Goal: Transaction & Acquisition: Book appointment/travel/reservation

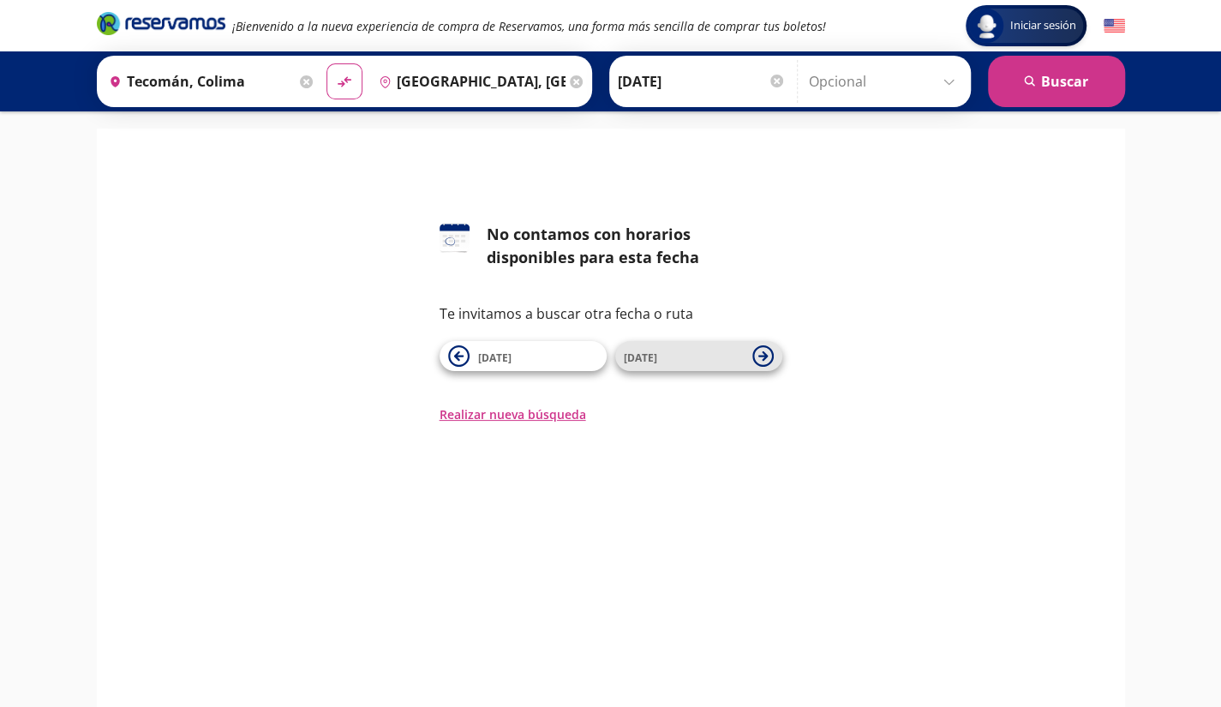
click at [652, 356] on span "[DATE]" at bounding box center [640, 358] width 33 height 15
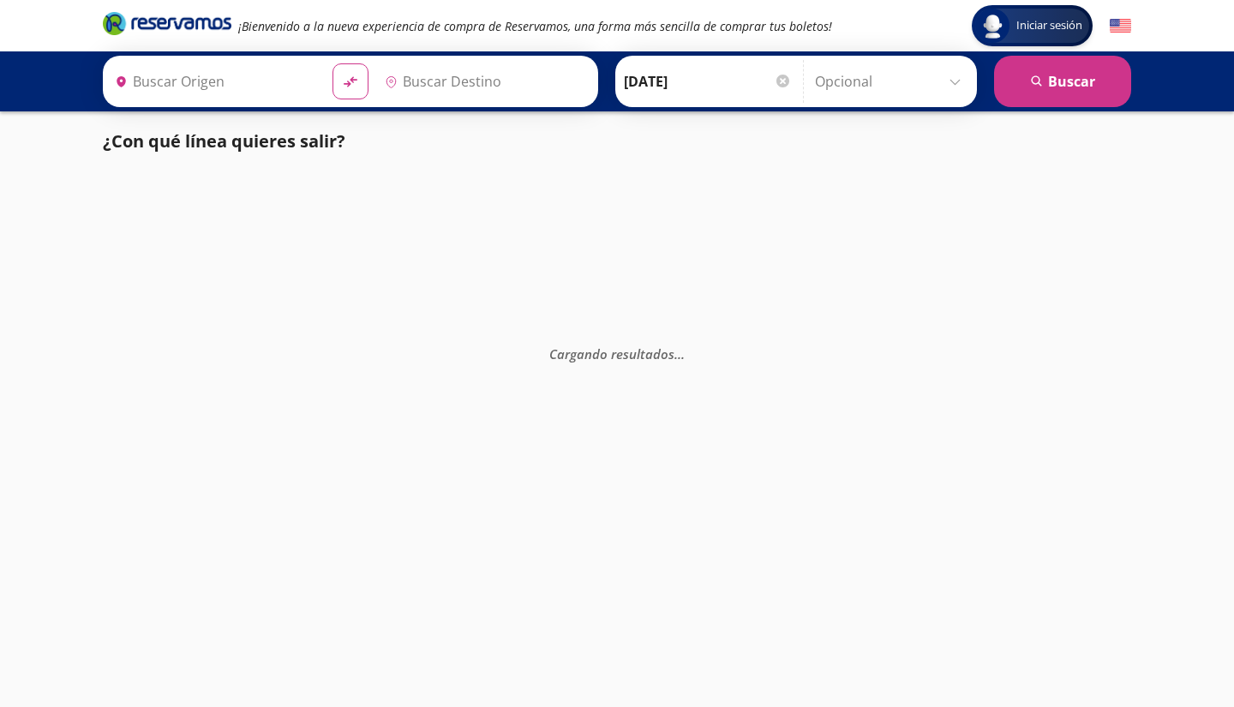
type input "[GEOGRAPHIC_DATA], [GEOGRAPHIC_DATA]"
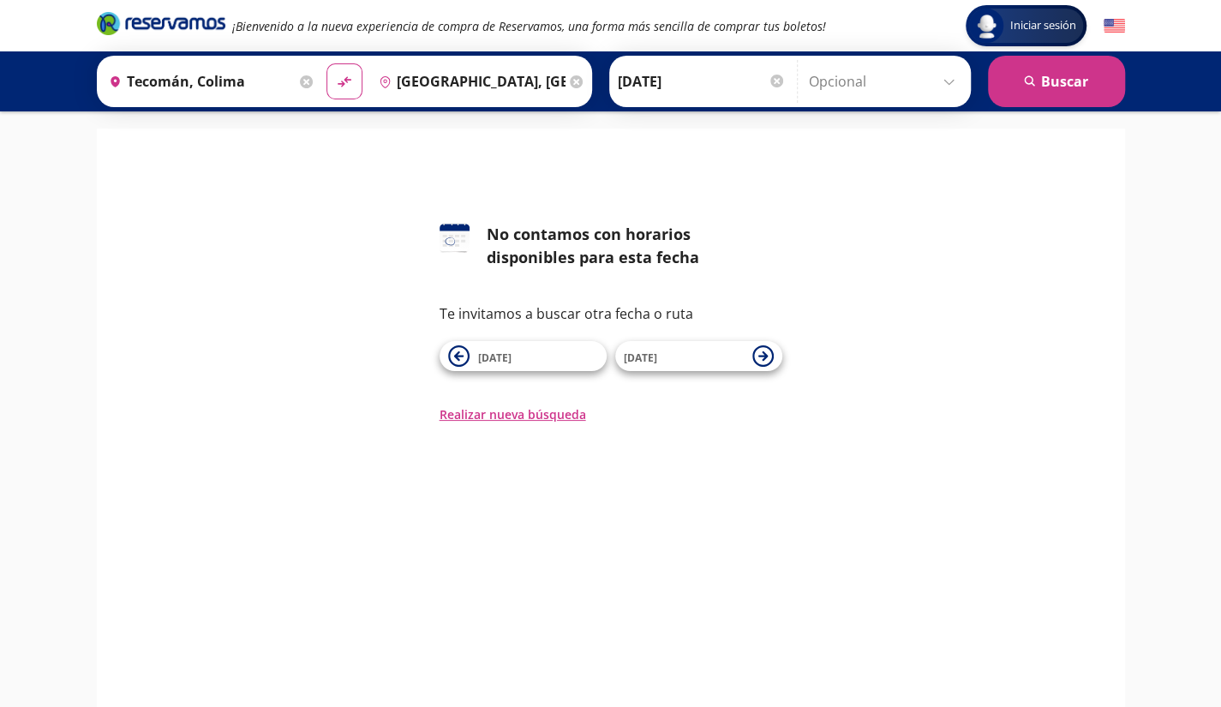
click at [268, 82] on input "Tecomán, Colima" at bounding box center [199, 81] width 194 height 43
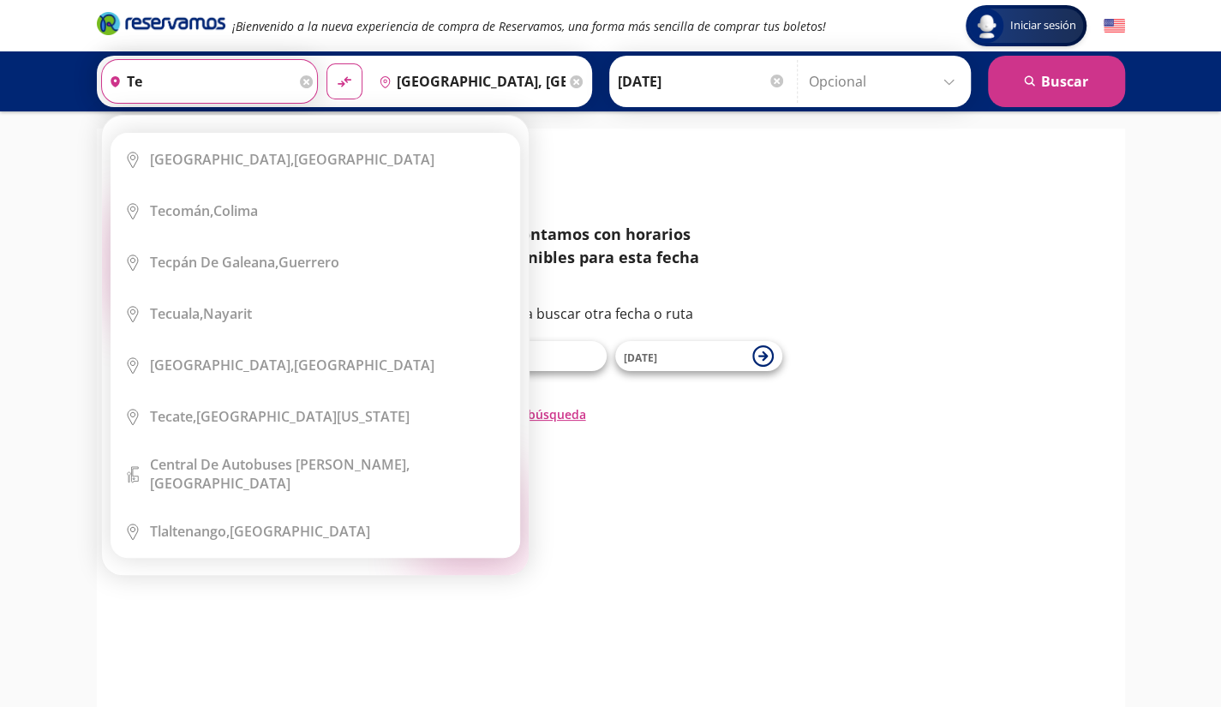
type input "t"
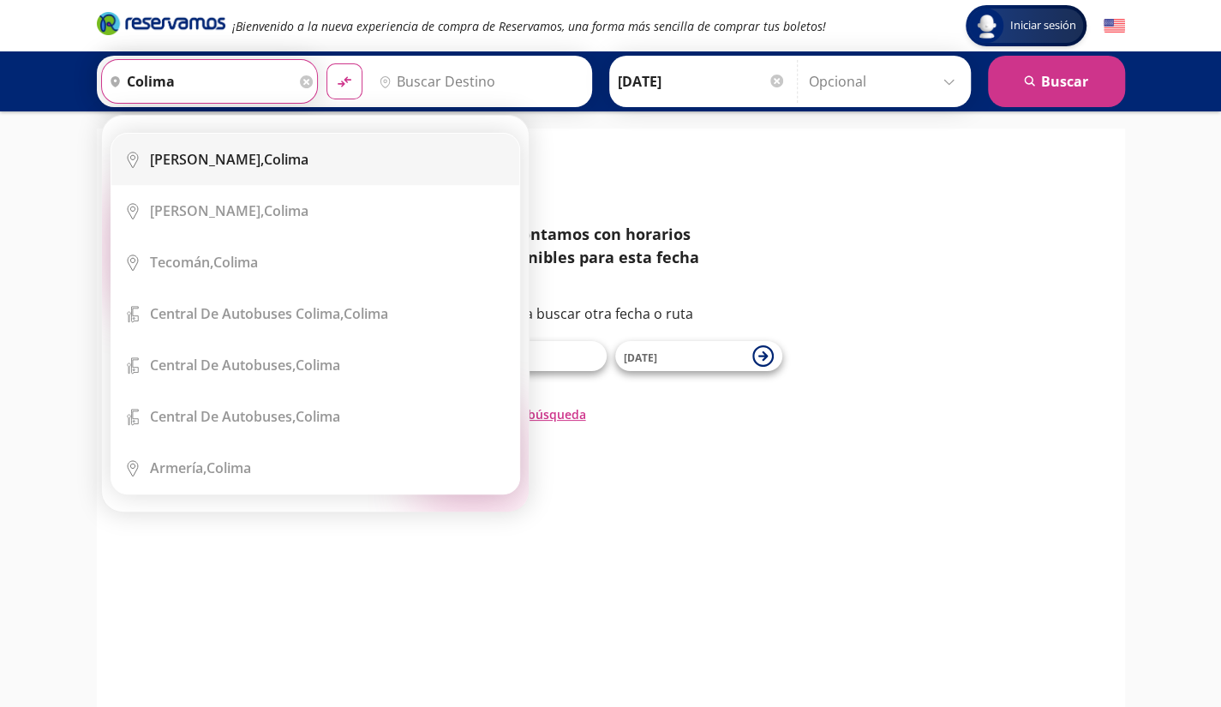
click at [195, 164] on b "[PERSON_NAME]," at bounding box center [207, 159] width 114 height 19
type input "Colima, Colima"
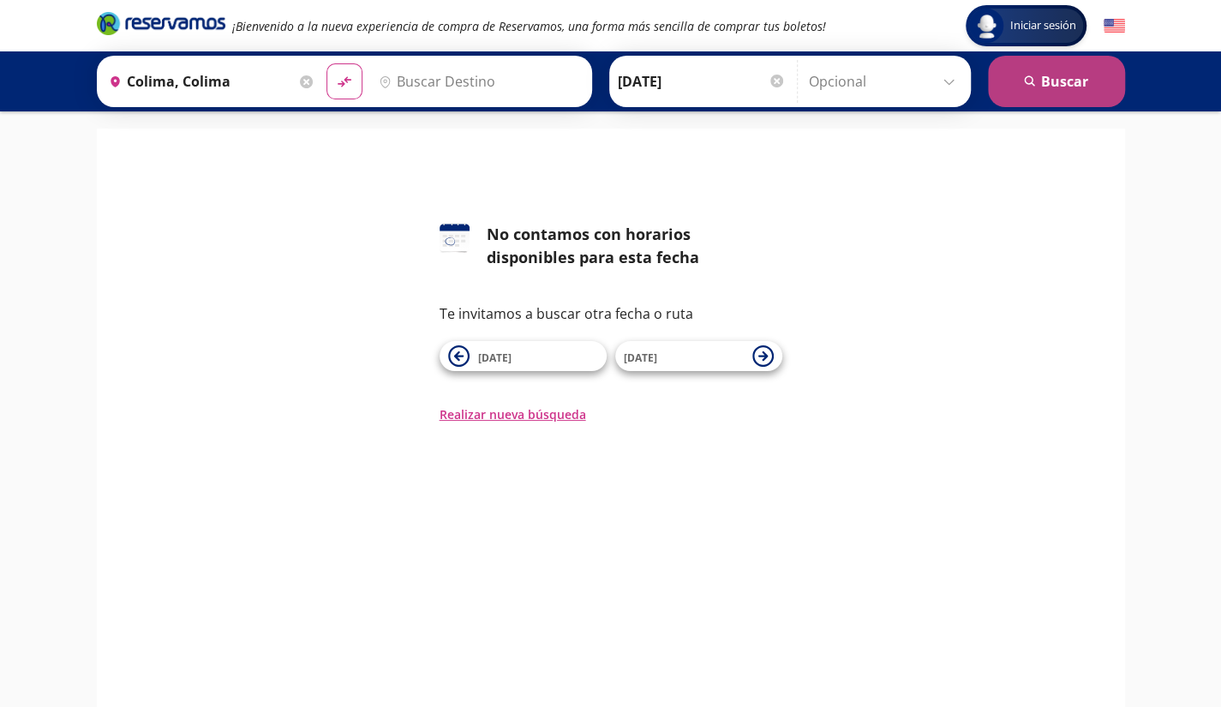
click at [1056, 79] on button "search [GEOGRAPHIC_DATA]" at bounding box center [1056, 81] width 137 height 51
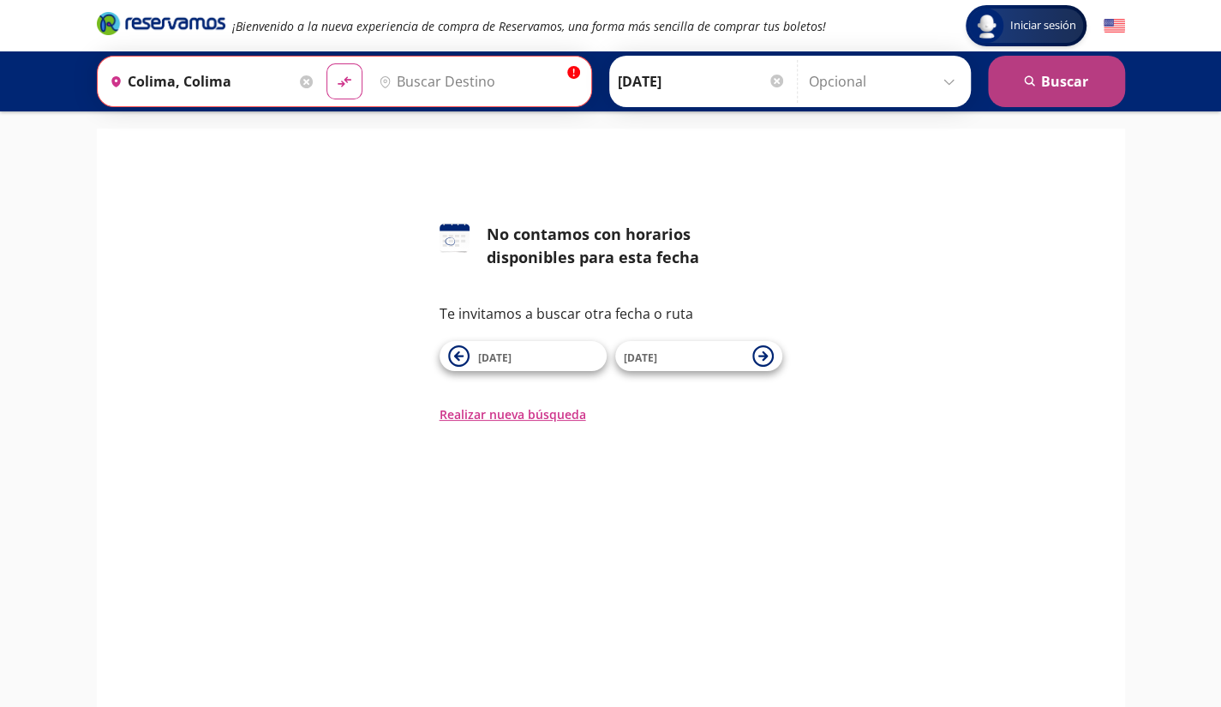
click at [1056, 79] on button "search [GEOGRAPHIC_DATA]" at bounding box center [1056, 81] width 137 height 51
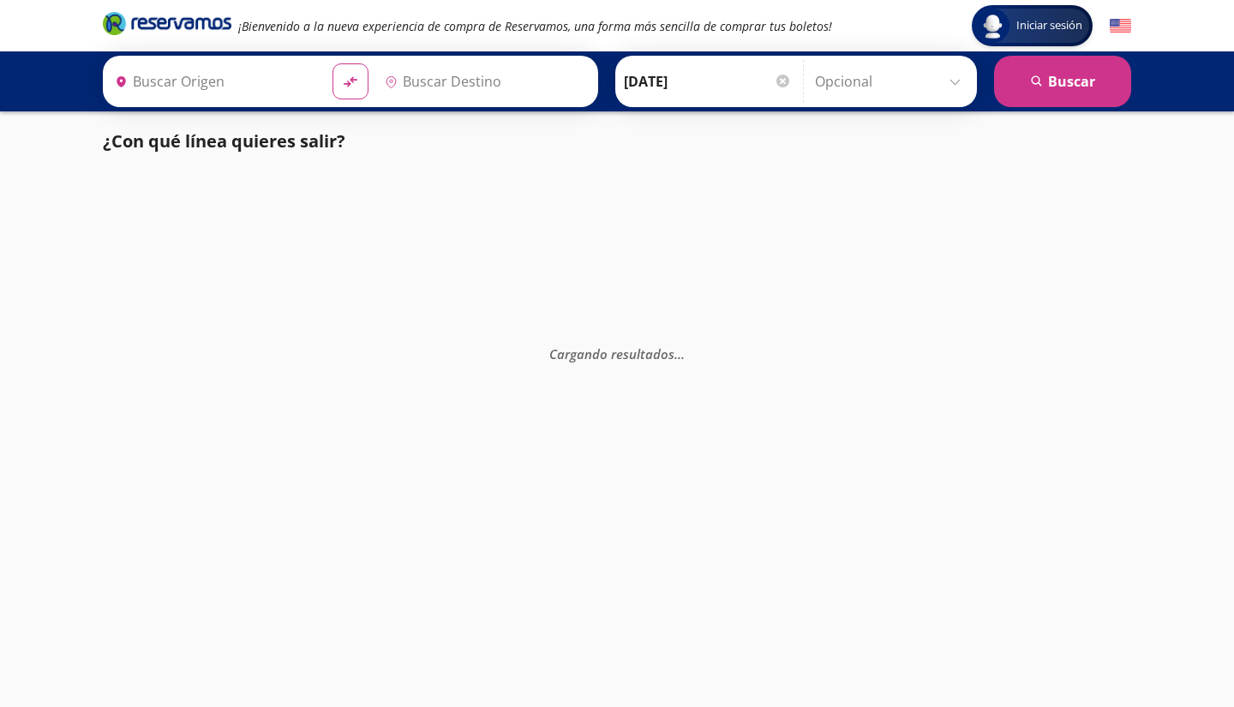
type input "[GEOGRAPHIC_DATA], [GEOGRAPHIC_DATA]"
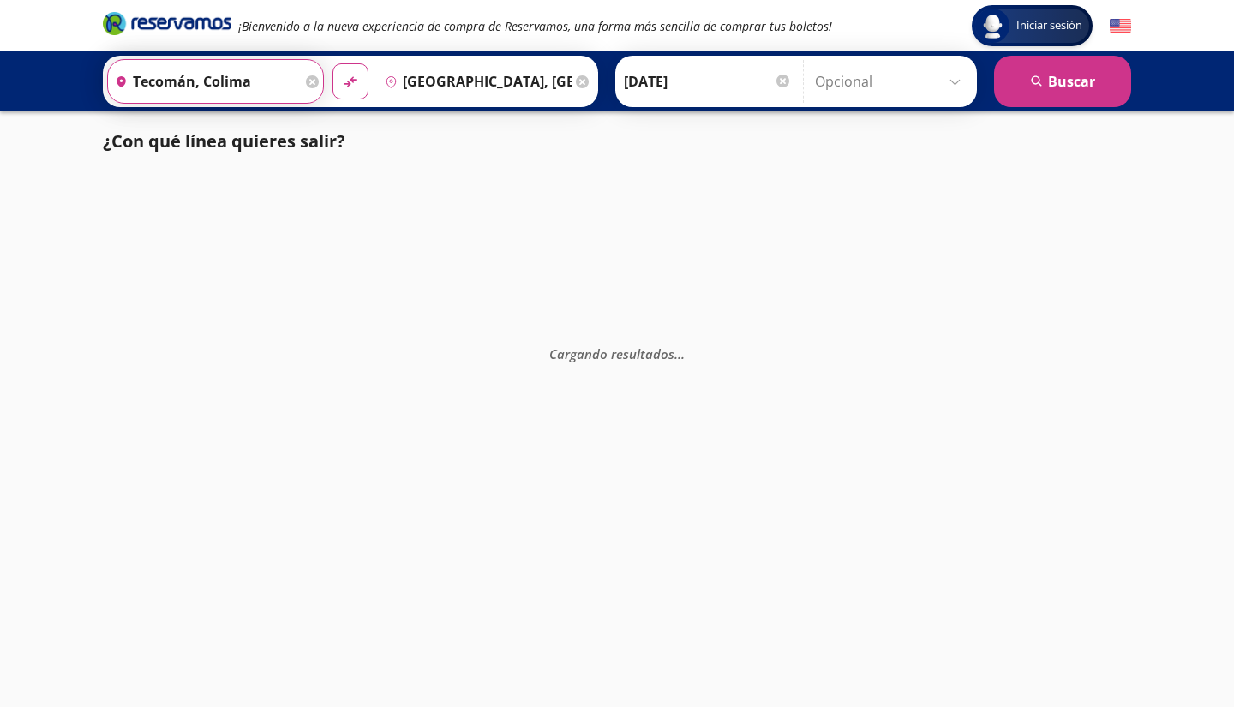
click at [266, 75] on input "Tecomán, Colima" at bounding box center [205, 81] width 194 height 43
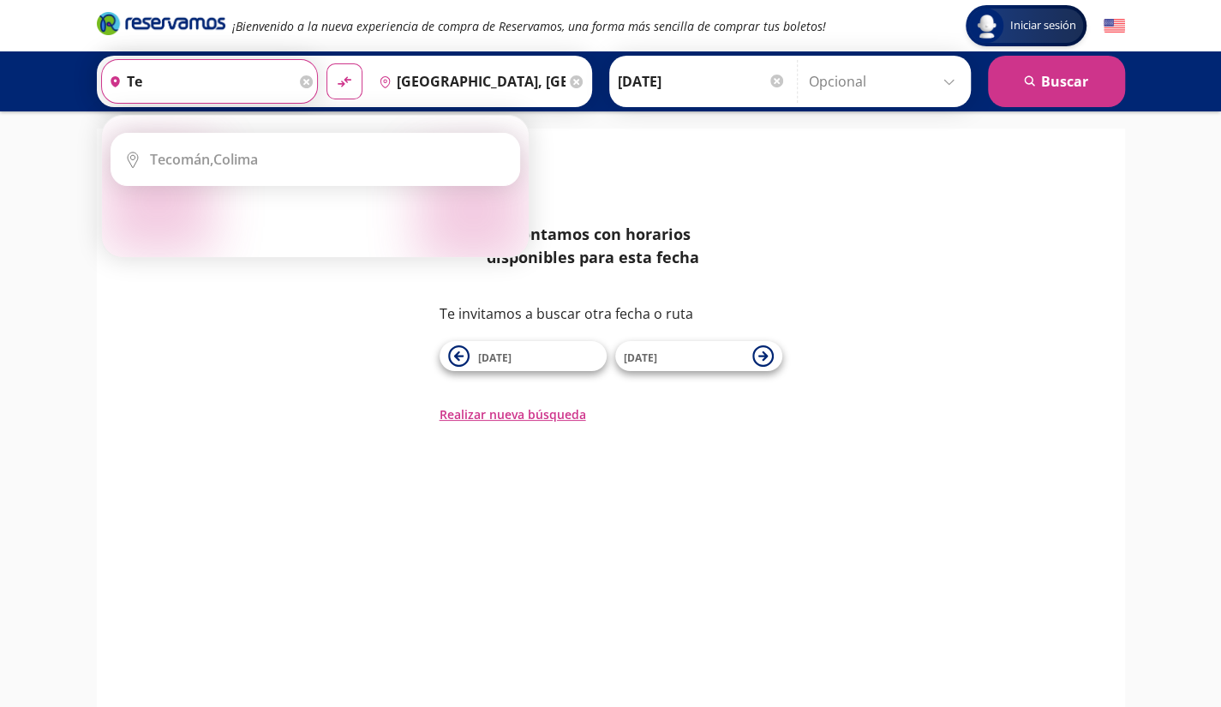
type input "t"
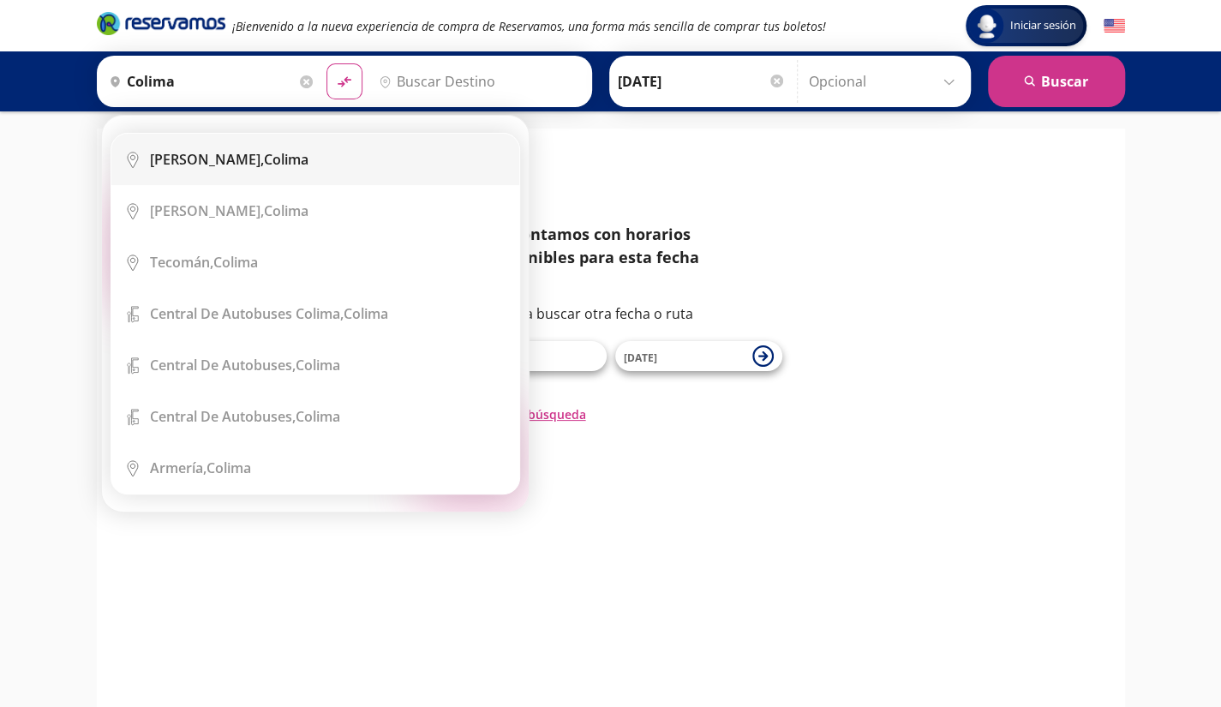
click at [168, 156] on b "[PERSON_NAME]," at bounding box center [207, 159] width 114 height 19
type input "Colima, Colima"
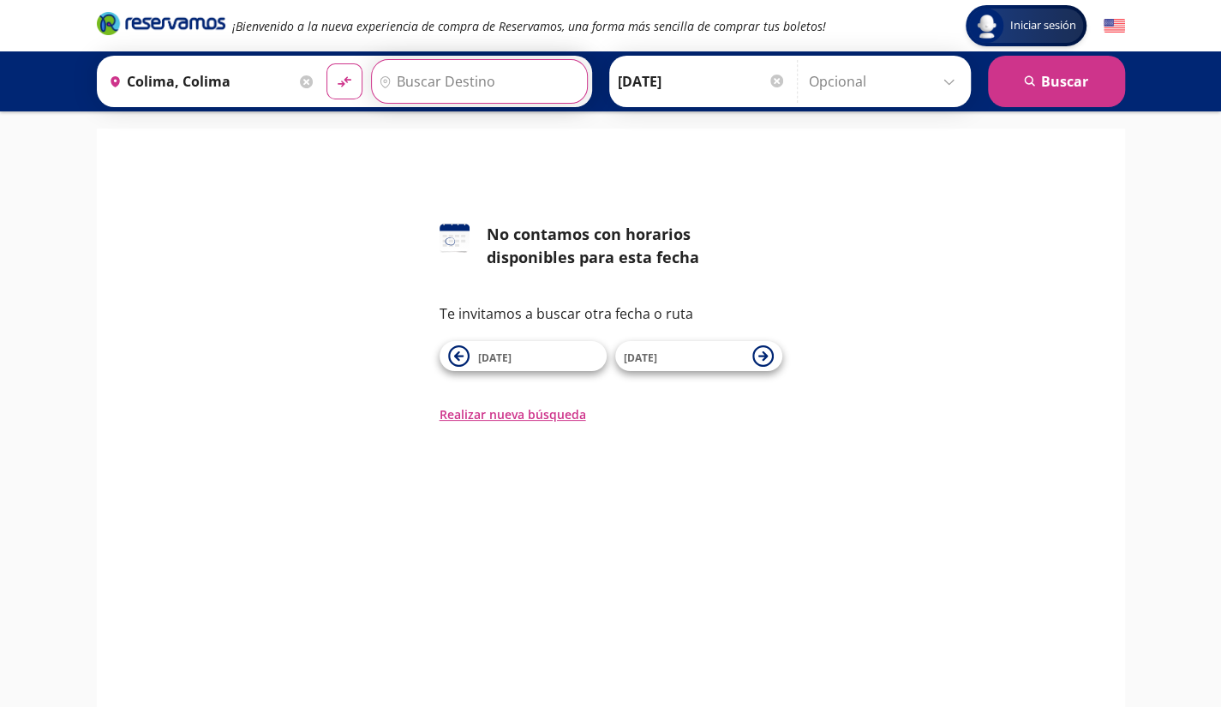
click at [500, 80] on input "Destino" at bounding box center [477, 81] width 211 height 43
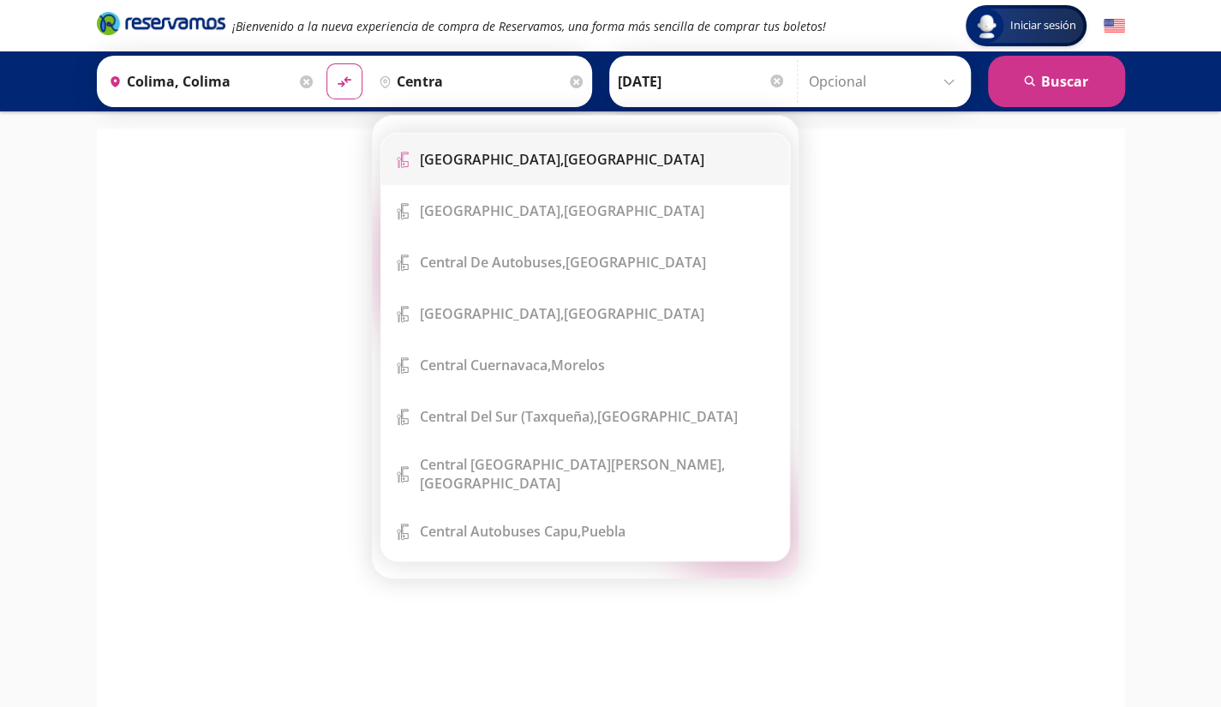
click at [459, 157] on b "[GEOGRAPHIC_DATA]," at bounding box center [492, 159] width 144 height 19
type input "[GEOGRAPHIC_DATA], [GEOGRAPHIC_DATA]"
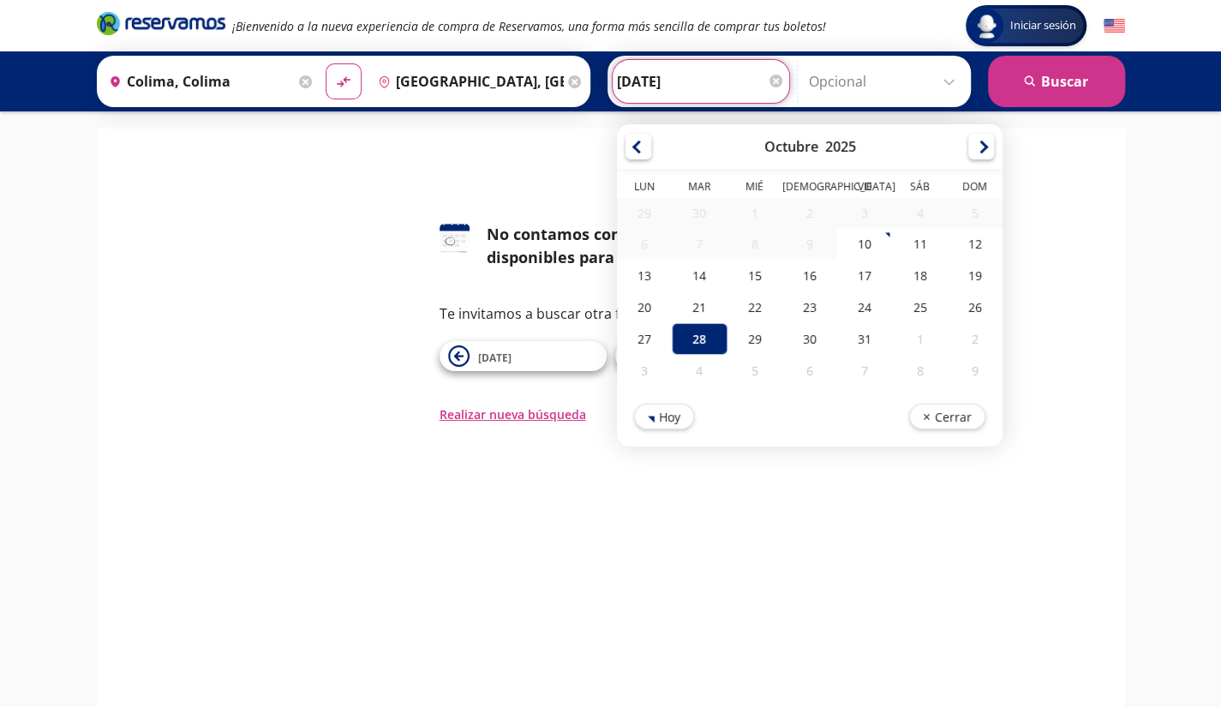
click at [664, 82] on input "[DATE]" at bounding box center [701, 81] width 168 height 43
click at [740, 332] on div "29" at bounding box center [754, 339] width 55 height 32
type input "[DATE]"
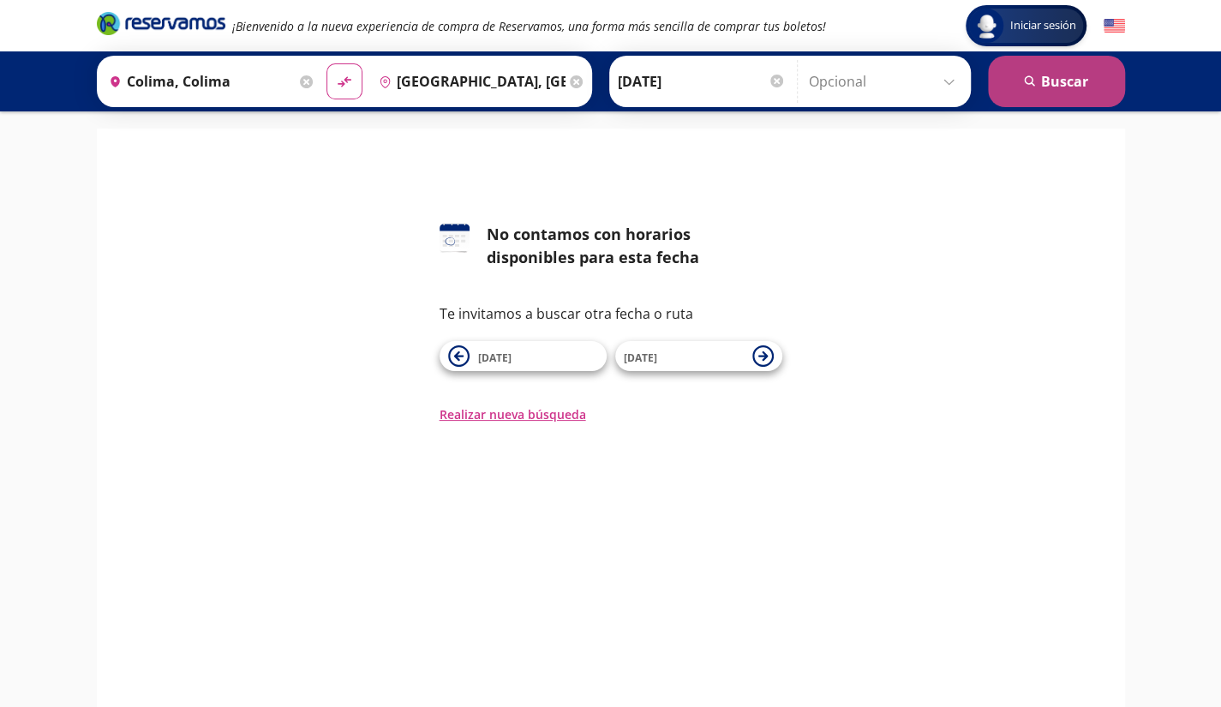
click at [1060, 84] on button "search [GEOGRAPHIC_DATA]" at bounding box center [1056, 81] width 137 height 51
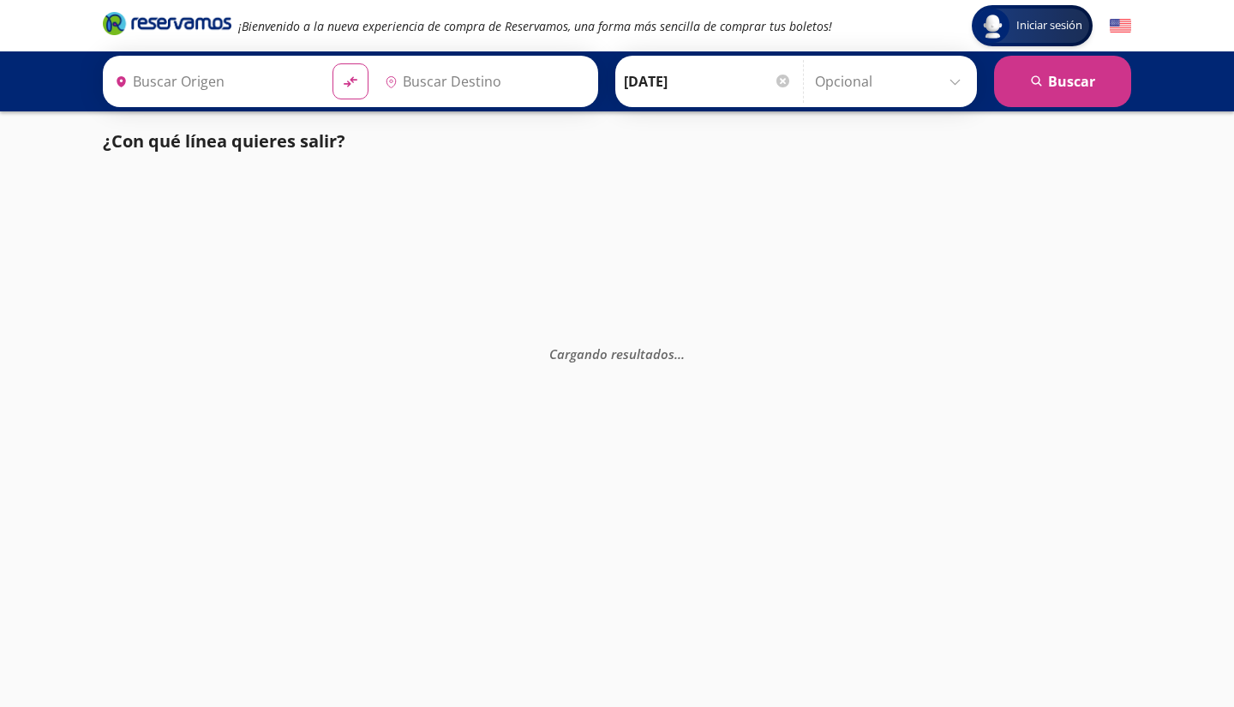
type input "Colima, Colima"
type input "[GEOGRAPHIC_DATA], [GEOGRAPHIC_DATA]"
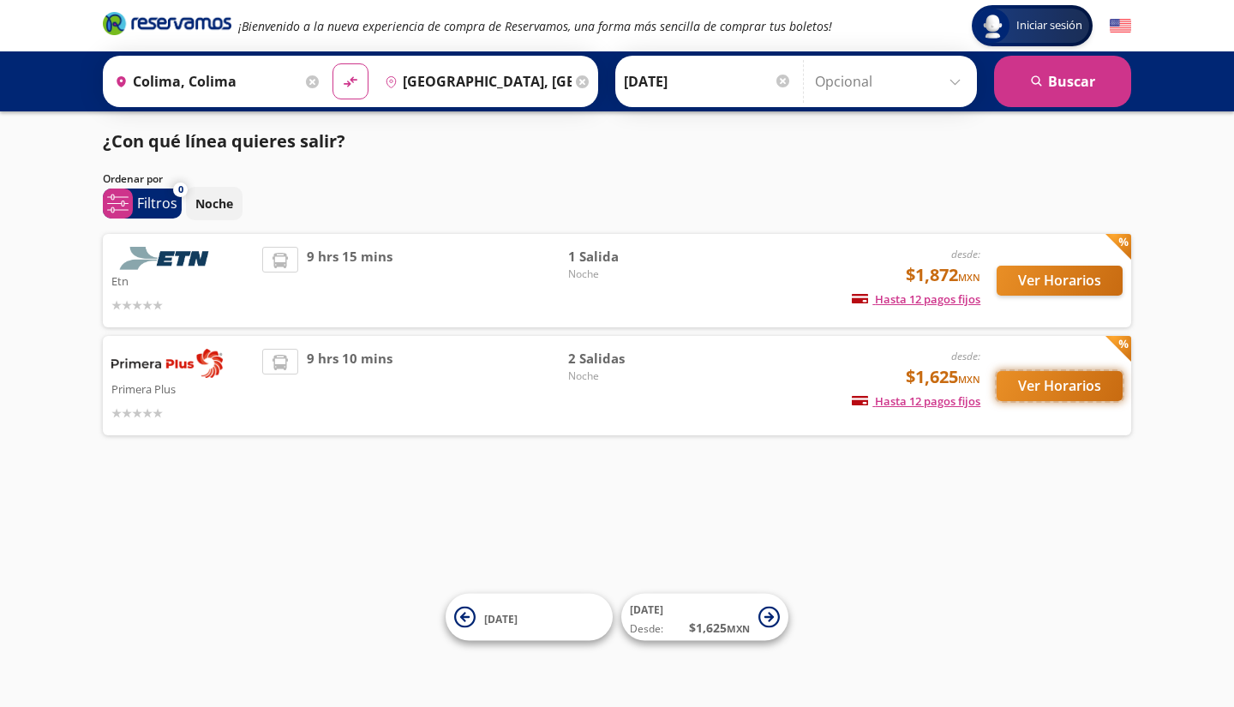
click at [1066, 383] on button "Ver Horarios" at bounding box center [1060, 386] width 126 height 30
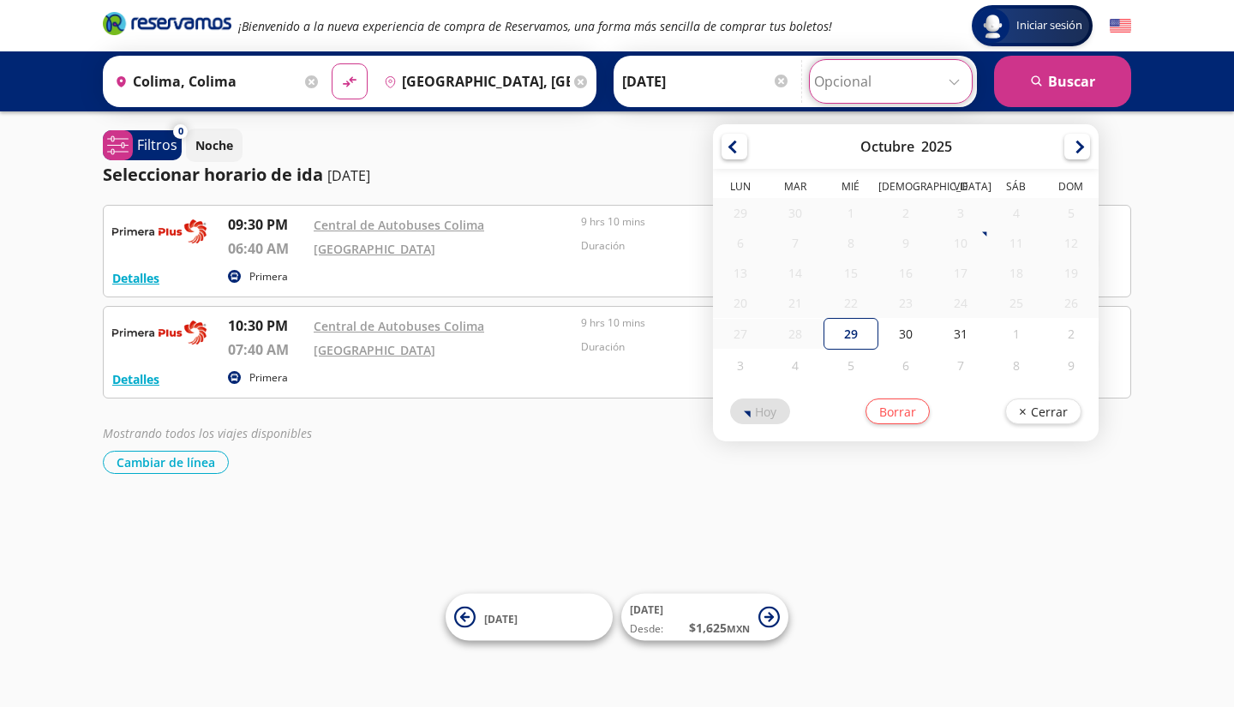
click at [952, 81] on input "Opcional" at bounding box center [890, 81] width 153 height 43
click at [723, 561] on div "Iniciar sesión Iniciar sesión ¡Bienvenido a la nueva experiencia de compra de R…" at bounding box center [617, 353] width 1234 height 707
